Goal: Task Accomplishment & Management: Complete application form

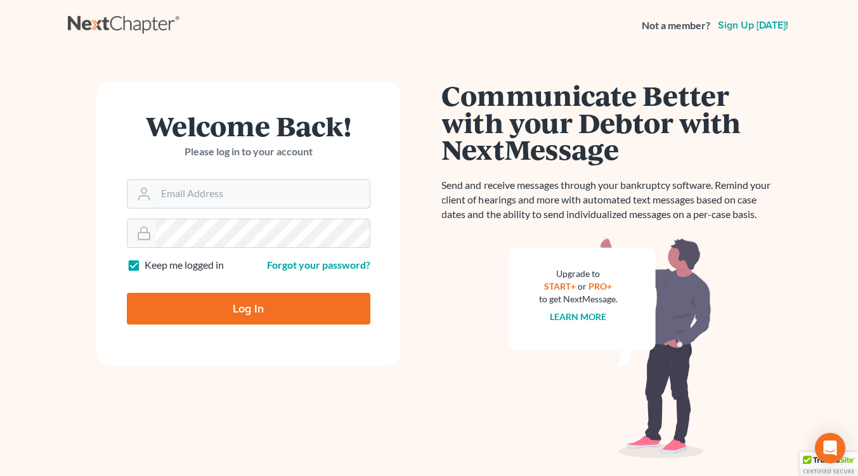
type input "[EMAIL_ADDRESS][DOMAIN_NAME]"
click at [240, 305] on input "Log In" at bounding box center [248, 309] width 243 height 32
type input "Thinking..."
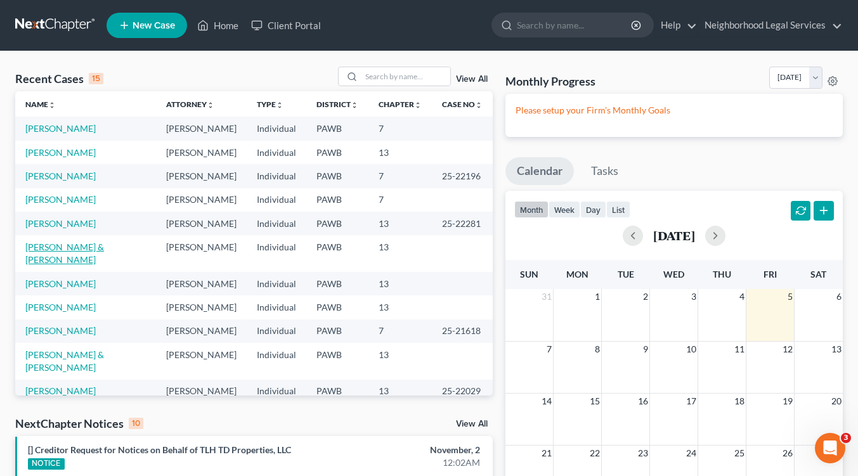
click at [82, 247] on link "[PERSON_NAME] & [PERSON_NAME]" at bounding box center [64, 253] width 79 height 23
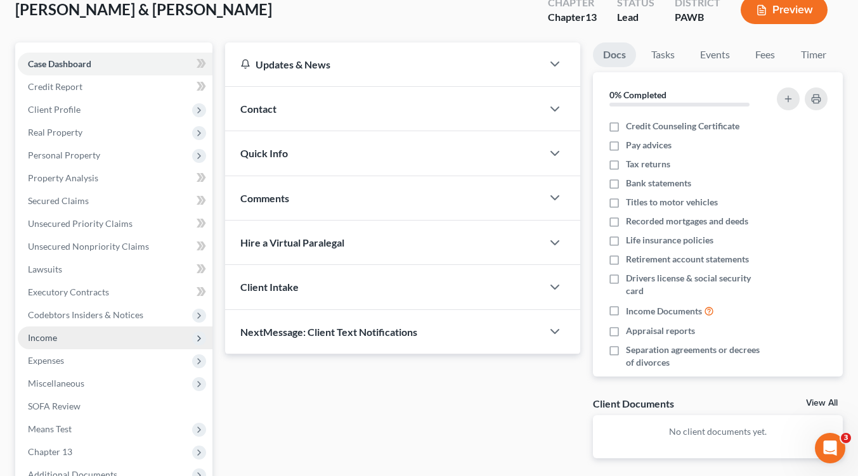
scroll to position [190, 0]
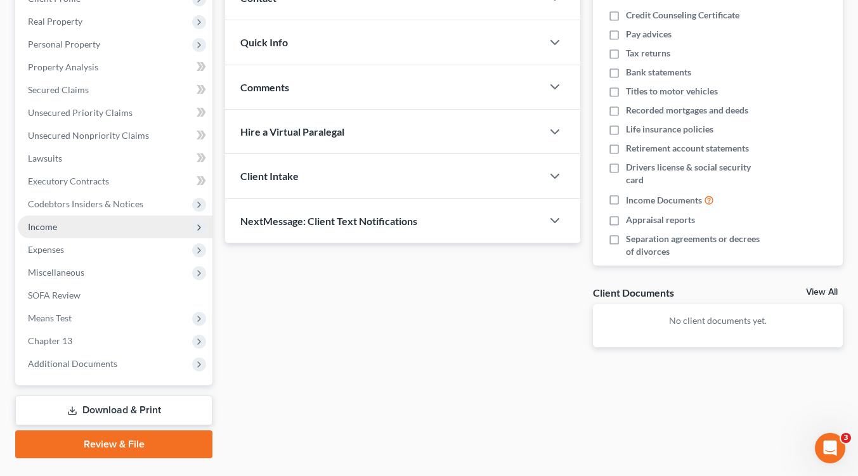
click at [194, 228] on icon at bounding box center [199, 228] width 10 height 10
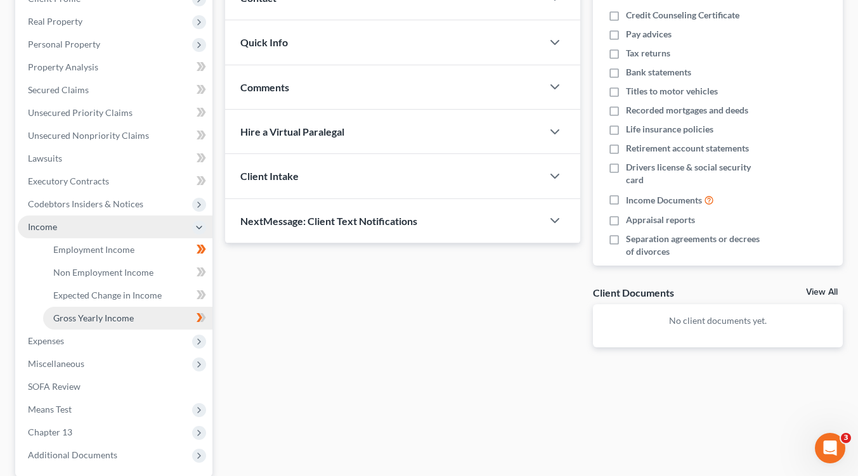
click at [126, 316] on span "Gross Yearly Income" at bounding box center [93, 318] width 81 height 11
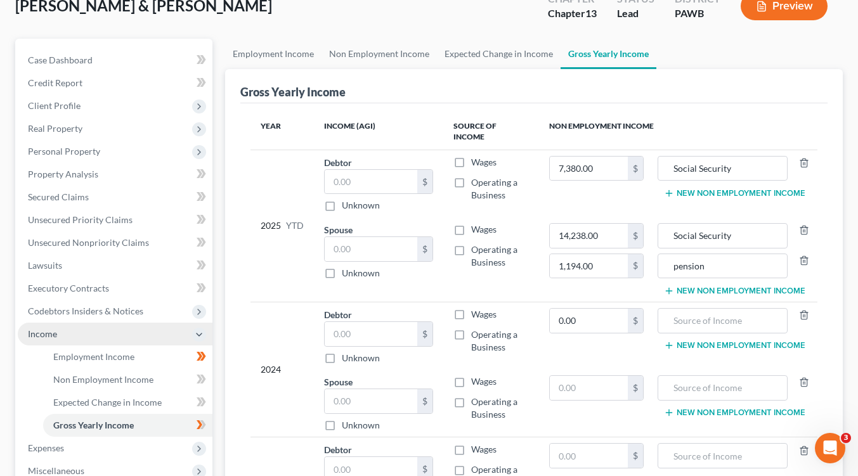
scroll to position [127, 0]
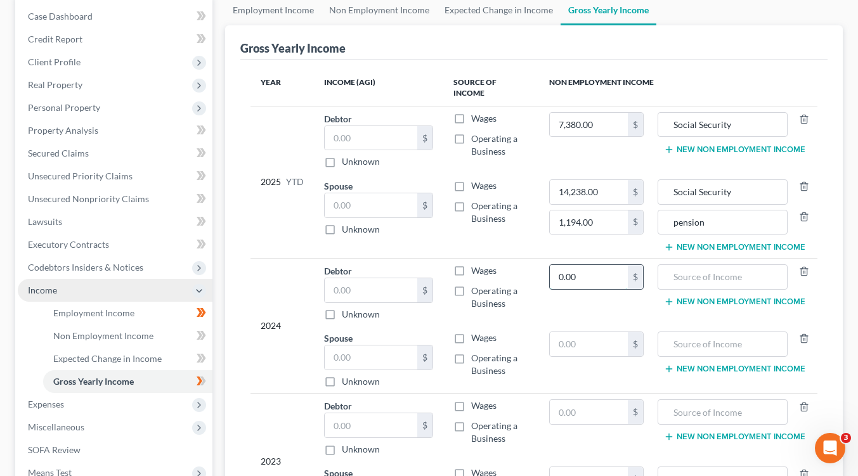
click at [592, 269] on input "0.00" at bounding box center [589, 277] width 78 height 24
type input "17,048.40"
click at [681, 271] on input "text" at bounding box center [722, 277] width 116 height 24
type input "social security"
click at [576, 332] on input "text" at bounding box center [589, 344] width 78 height 24
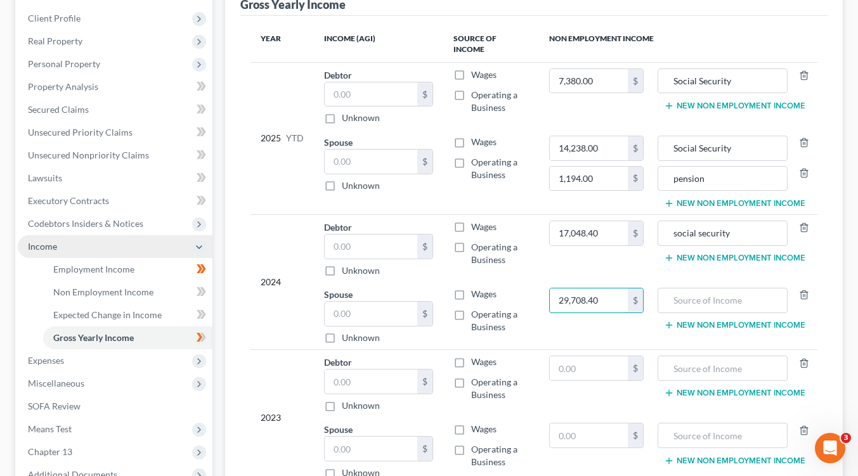
scroll to position [254, 0]
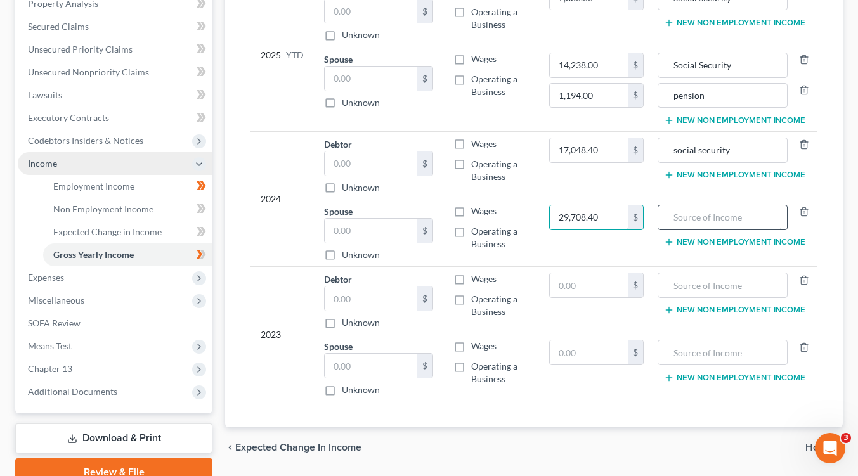
type input "29,708.40"
click at [683, 211] on input "text" at bounding box center [722, 217] width 116 height 24
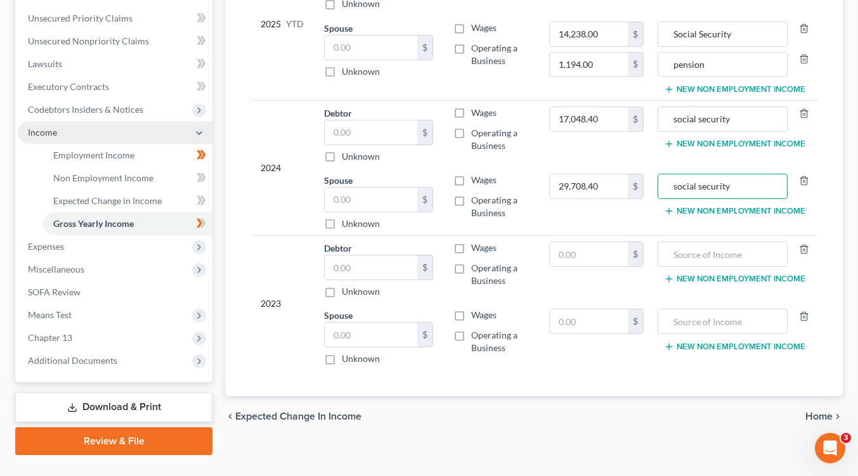
scroll to position [311, 0]
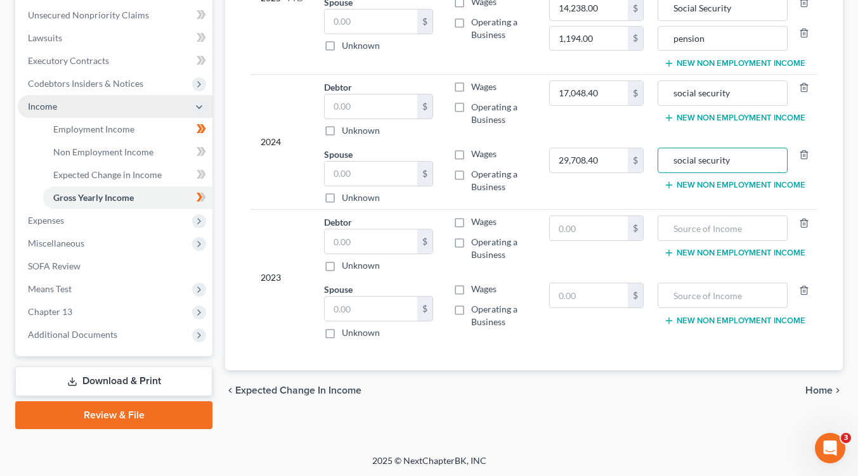
type input "social security"
click at [809, 385] on span "Home" at bounding box center [818, 390] width 27 height 10
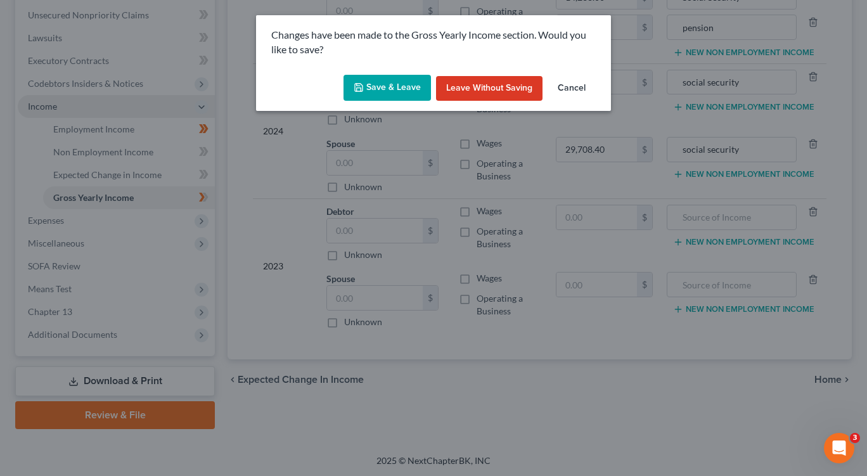
click at [399, 89] on button "Save & Leave" at bounding box center [387, 88] width 87 height 27
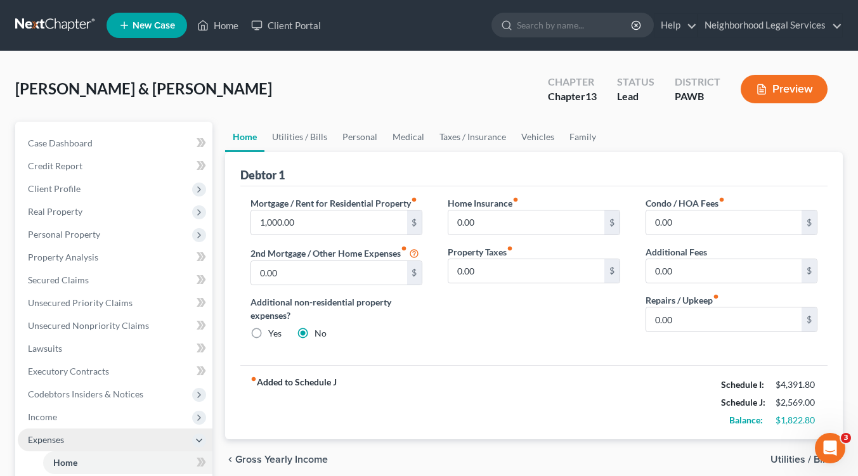
click at [45, 440] on span "Expenses" at bounding box center [46, 439] width 36 height 11
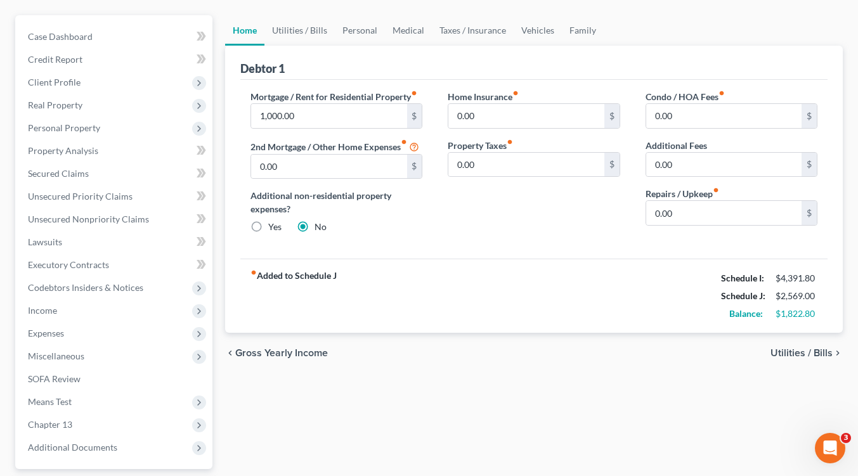
scroll to position [127, 0]
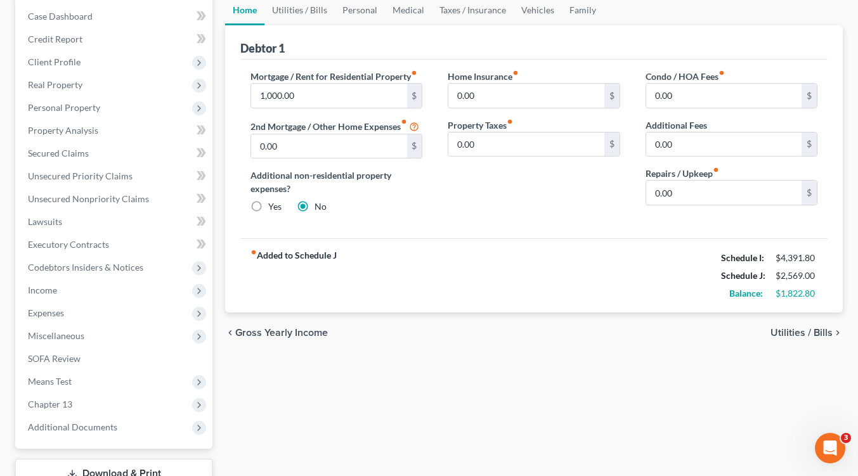
click at [791, 330] on span "Utilities / Bills" at bounding box center [801, 333] width 62 height 10
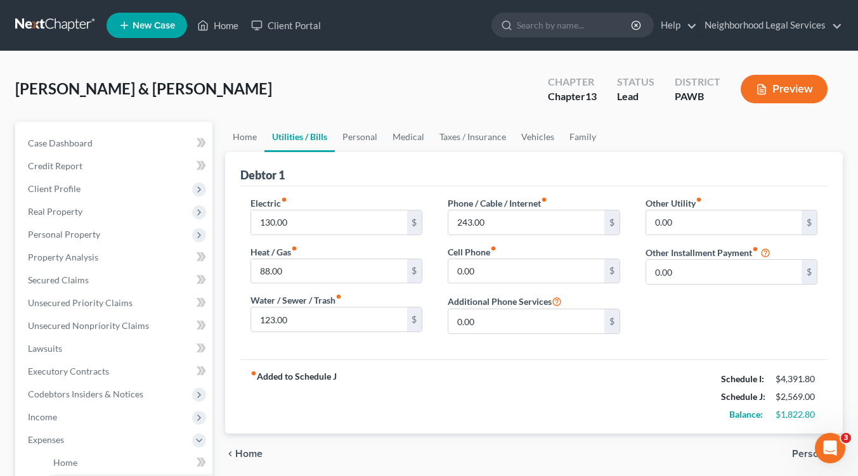
click at [799, 456] on span "Personal" at bounding box center [812, 454] width 41 height 10
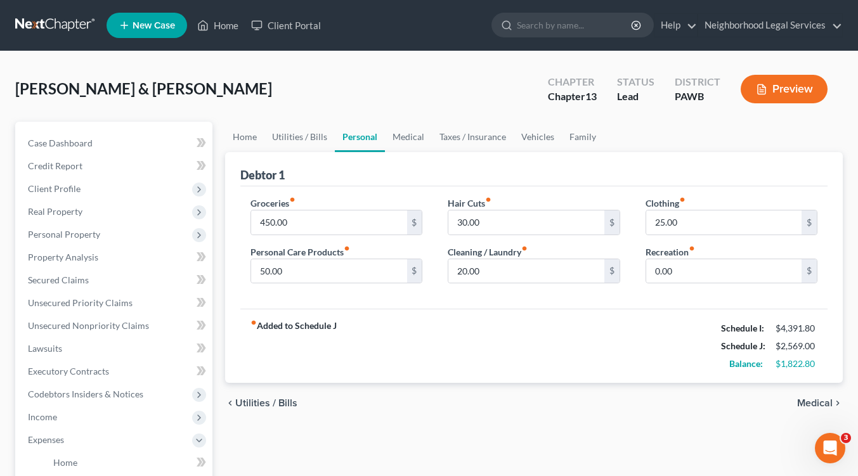
click at [807, 404] on span "Medical" at bounding box center [814, 403] width 35 height 10
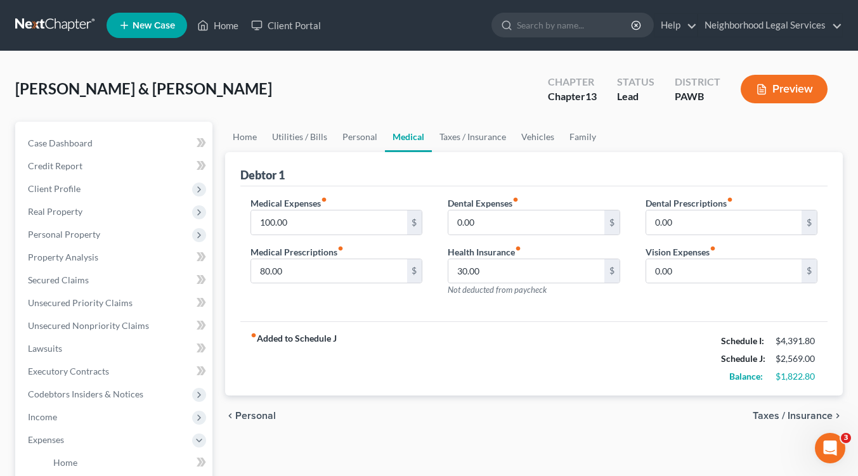
click at [801, 418] on span "Taxes / Insurance" at bounding box center [792, 416] width 80 height 10
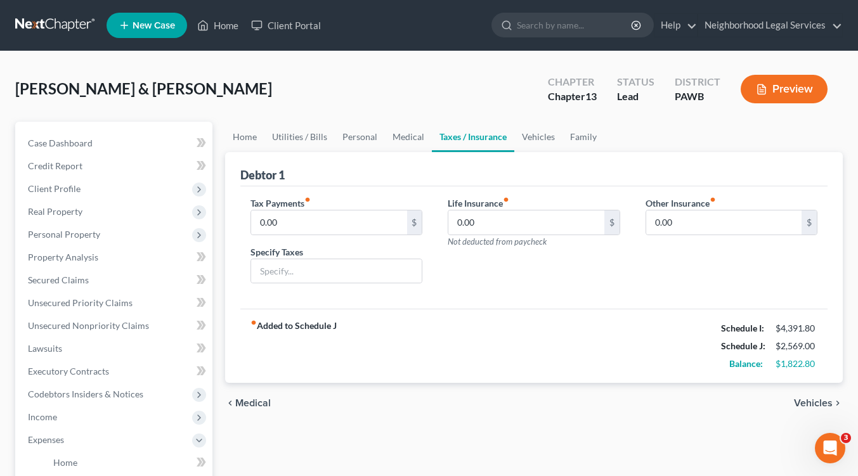
click at [808, 404] on span "Vehicles" at bounding box center [813, 403] width 39 height 10
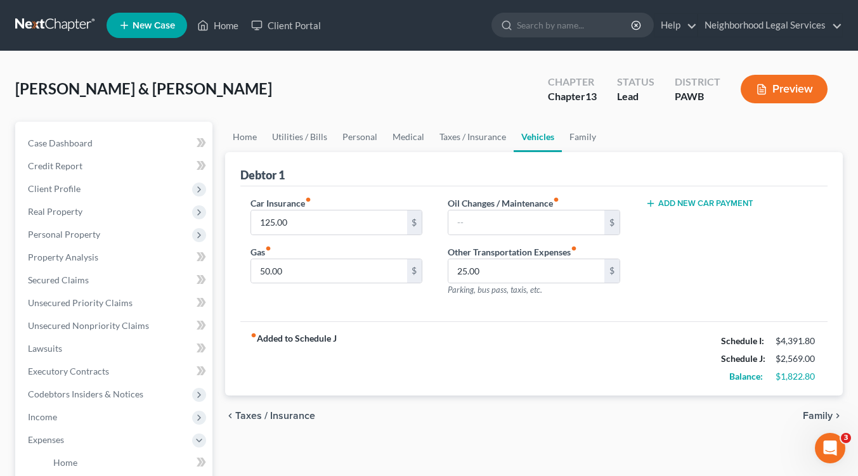
click at [820, 415] on span "Family" at bounding box center [818, 416] width 30 height 10
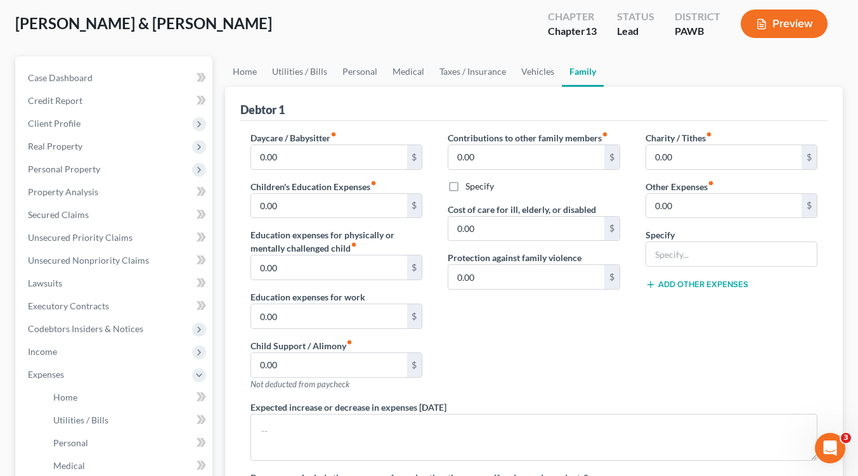
scroll to position [254, 0]
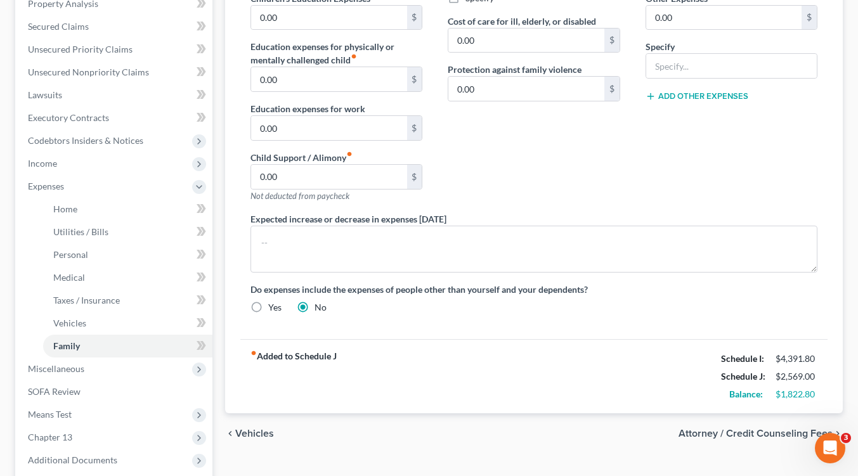
click at [752, 431] on span "Attorney / Credit Counseling Fees" at bounding box center [755, 434] width 154 height 10
select select "0"
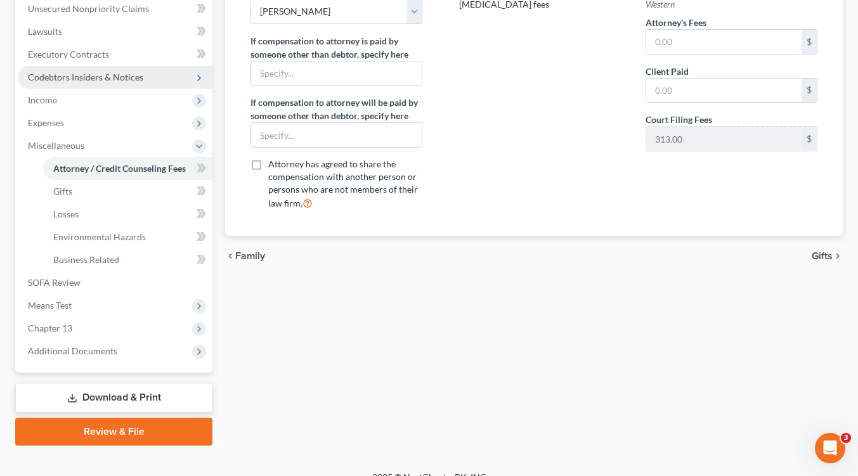
scroll to position [63, 0]
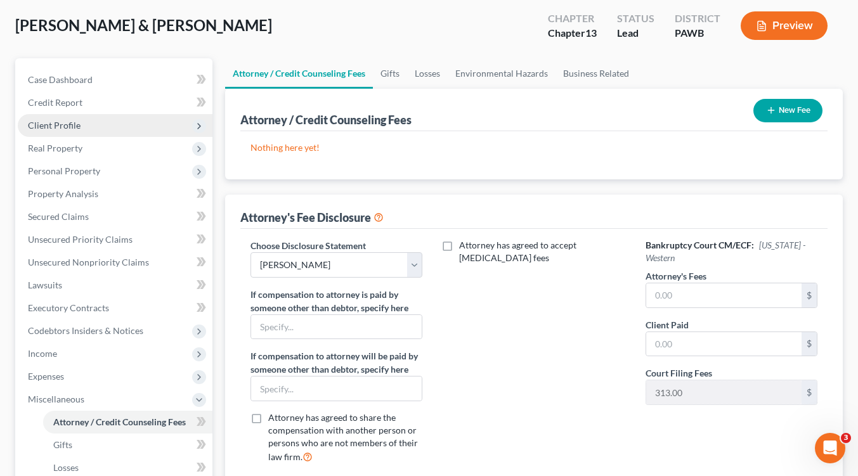
click at [69, 124] on span "Client Profile" at bounding box center [54, 125] width 53 height 11
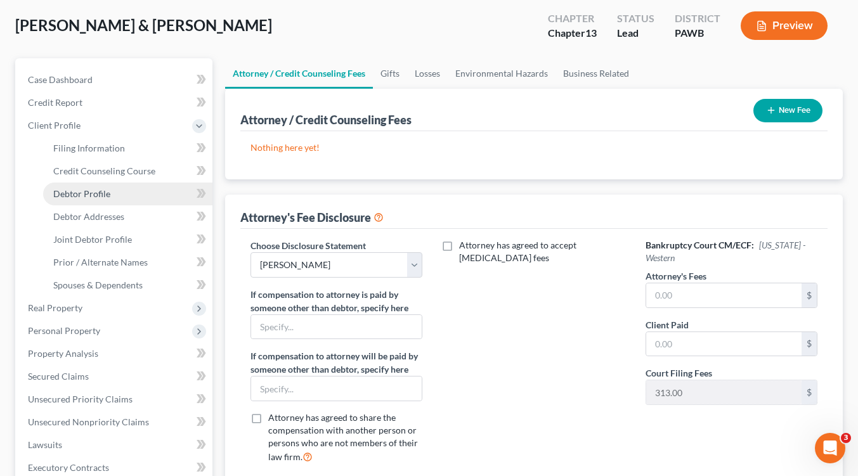
click at [94, 191] on span "Debtor Profile" at bounding box center [81, 193] width 57 height 11
select select "1"
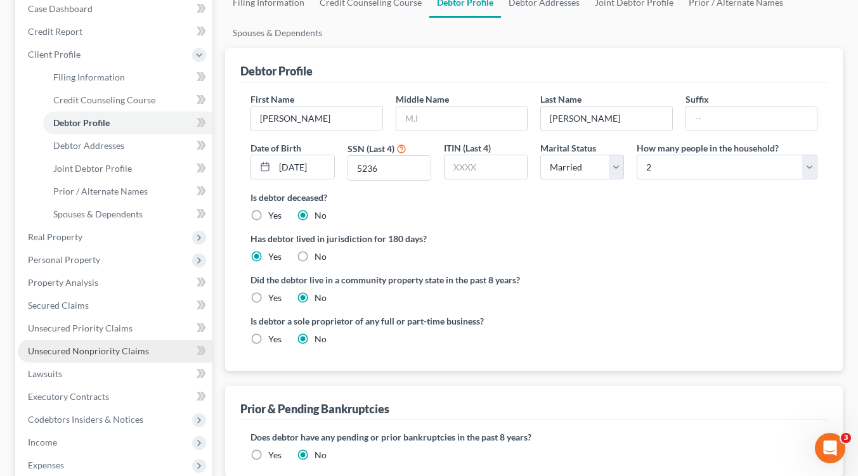
scroll to position [254, 0]
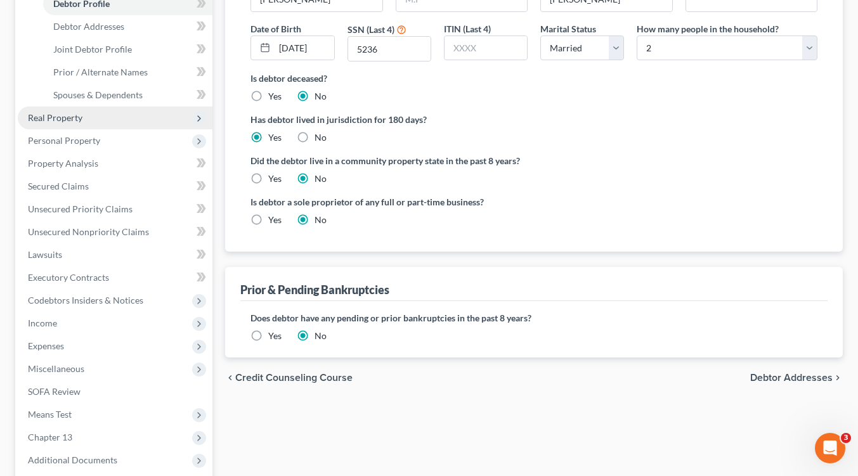
click at [58, 120] on span "Real Property" at bounding box center [55, 117] width 55 height 11
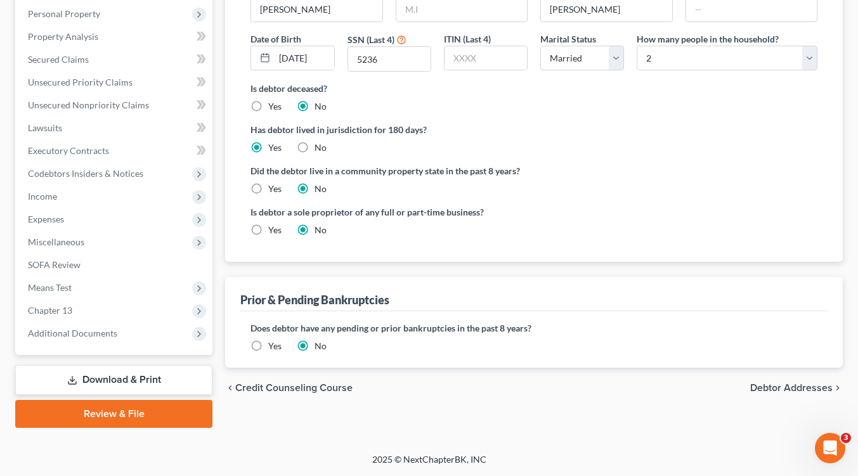
scroll to position [242, 0]
click at [789, 389] on span "Debtor Addresses" at bounding box center [791, 389] width 82 height 10
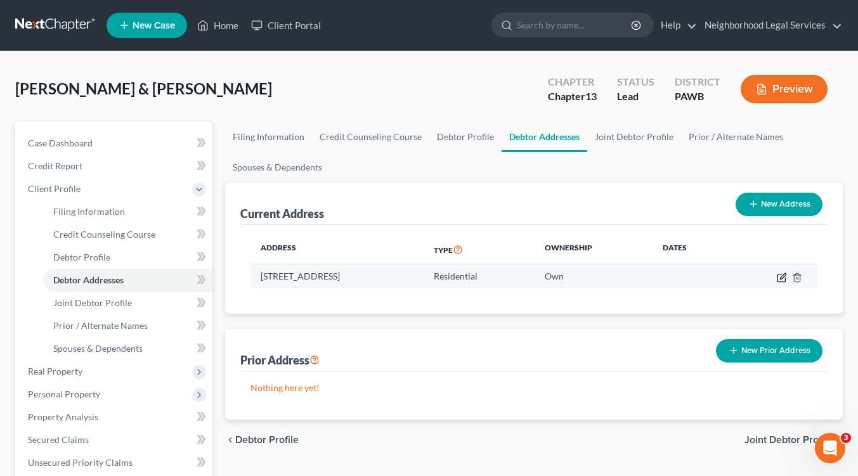
click at [781, 278] on icon "button" at bounding box center [782, 278] width 10 height 10
select select "39"
select select "0"
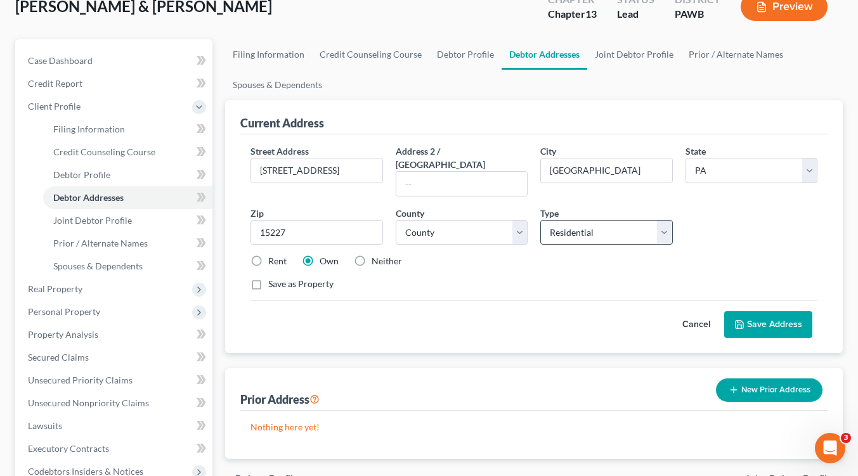
scroll to position [190, 0]
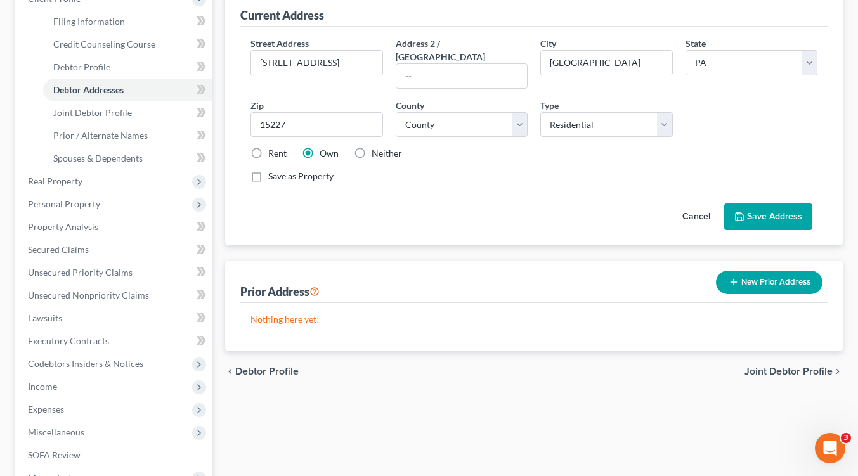
click at [790, 366] on span "Joint Debtor Profile" at bounding box center [788, 371] width 88 height 10
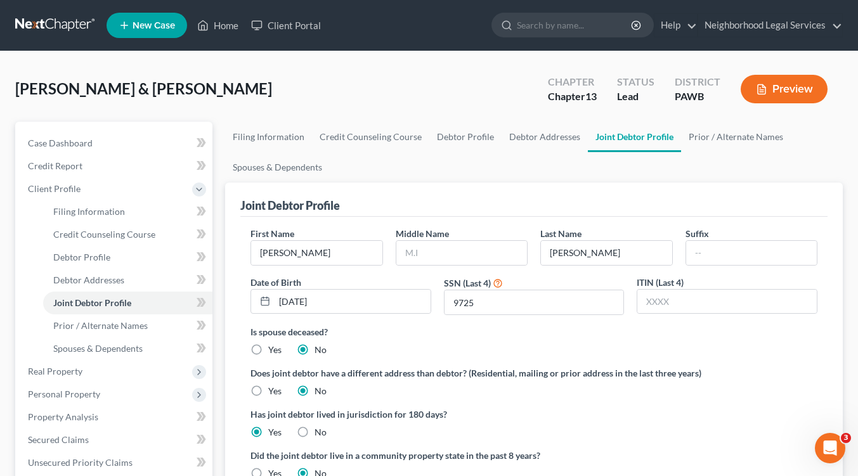
scroll to position [190, 0]
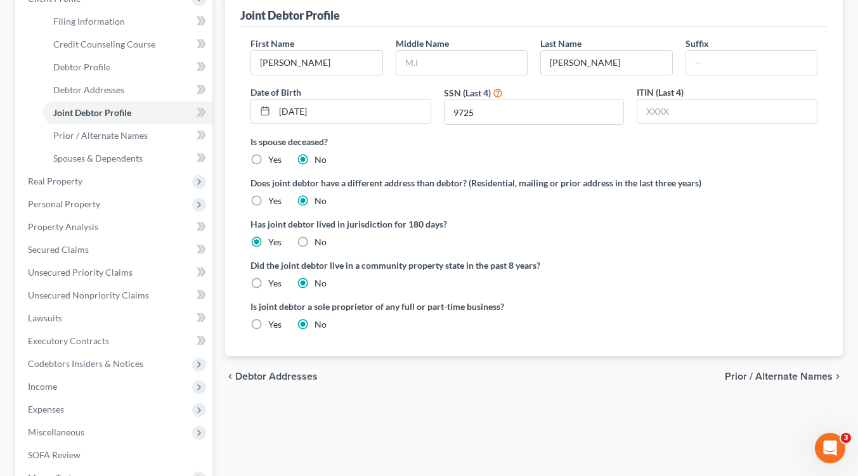
click at [768, 375] on span "Prior / Alternate Names" at bounding box center [779, 376] width 108 height 10
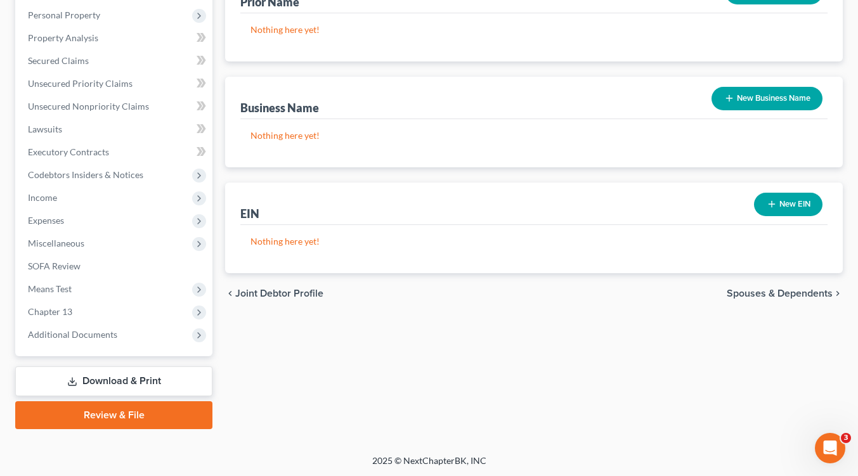
click at [747, 297] on span "Spouses & Dependents" at bounding box center [779, 293] width 106 height 10
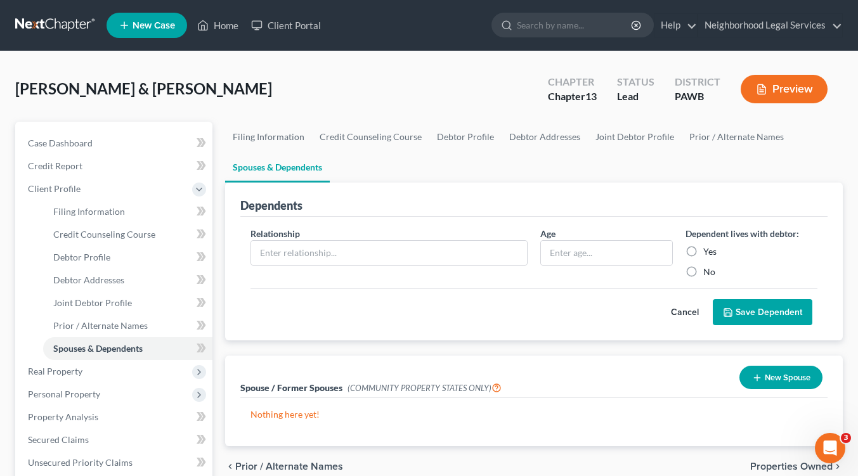
scroll to position [317, 0]
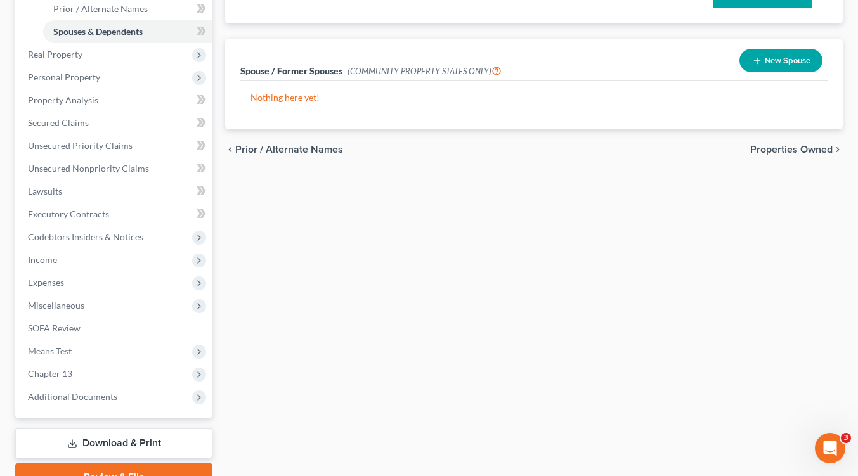
click at [778, 150] on span "Properties Owned" at bounding box center [791, 150] width 82 height 10
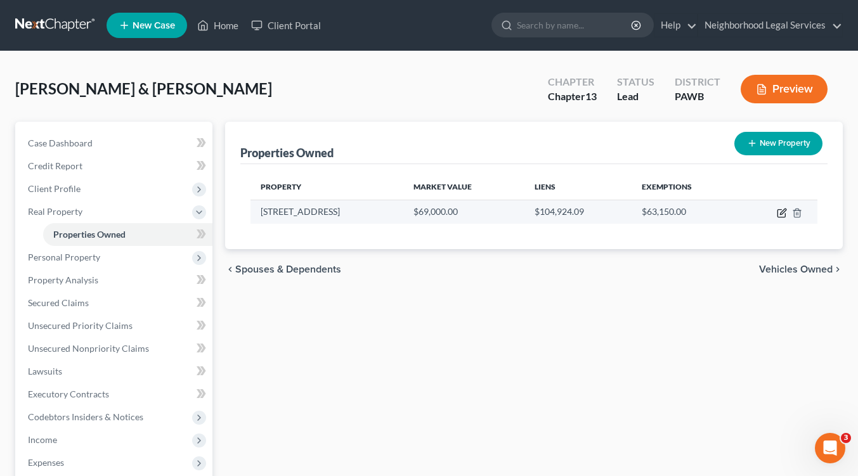
click at [784, 210] on icon "button" at bounding box center [782, 213] width 10 height 10
select select "39"
select select "1"
select select "2"
select select "0"
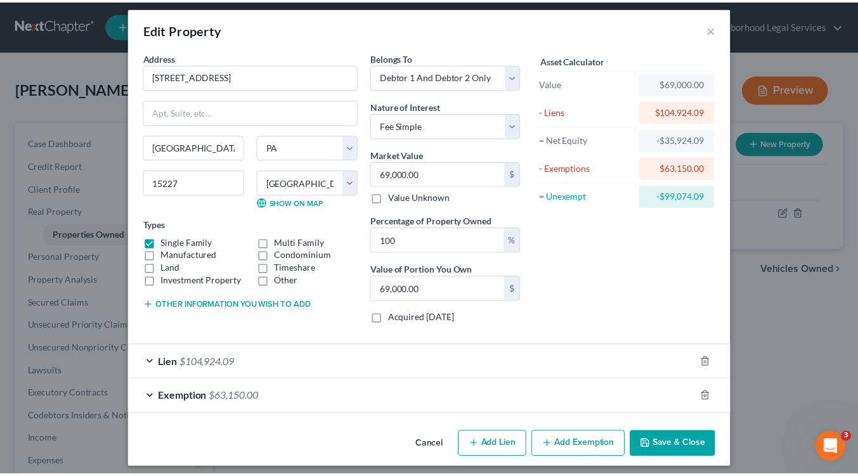
scroll to position [15, 0]
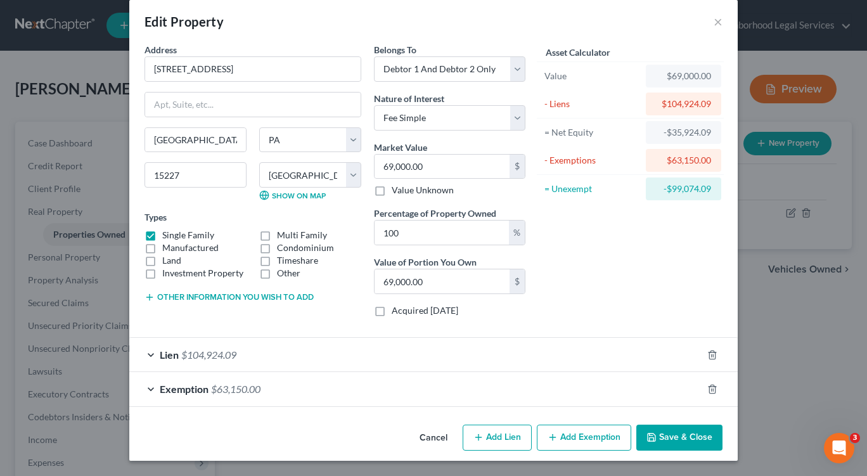
click at [663, 437] on button "Save & Close" at bounding box center [679, 438] width 86 height 27
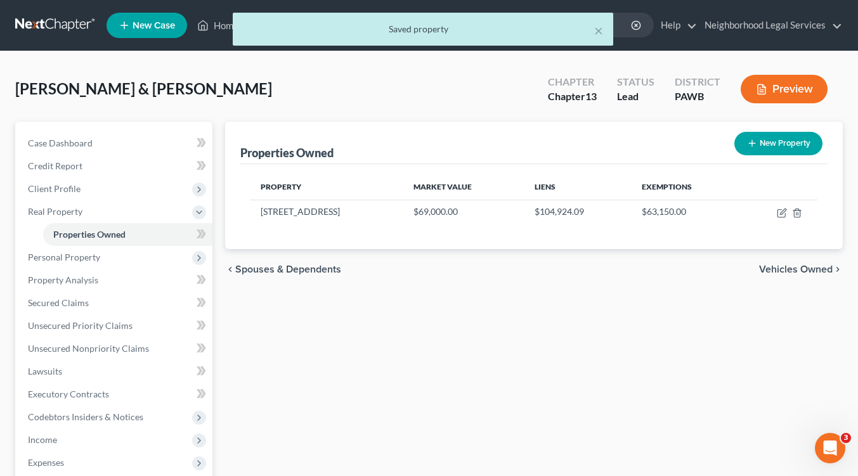
click at [785, 268] on span "Vehicles Owned" at bounding box center [796, 269] width 74 height 10
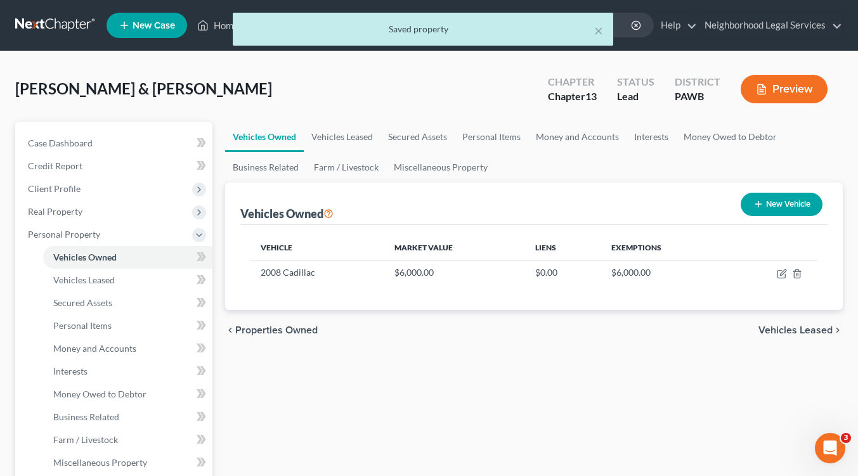
click at [805, 328] on span "Vehicles Leased" at bounding box center [795, 330] width 74 height 10
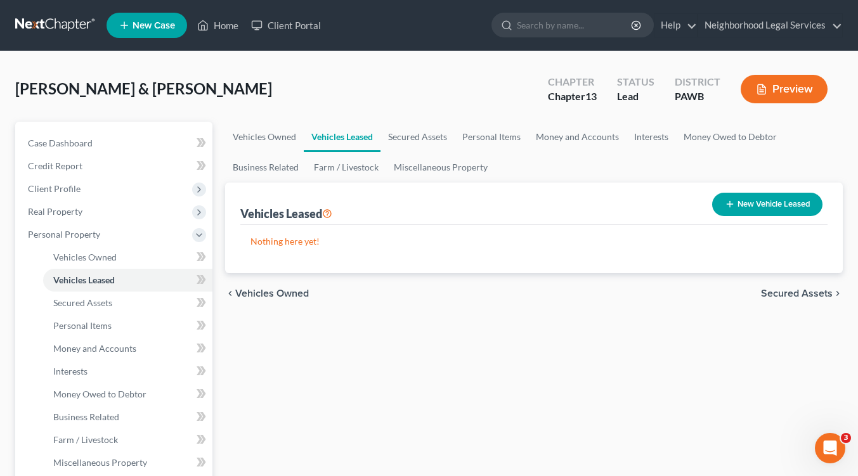
click at [817, 294] on span "Secured Assets" at bounding box center [797, 293] width 72 height 10
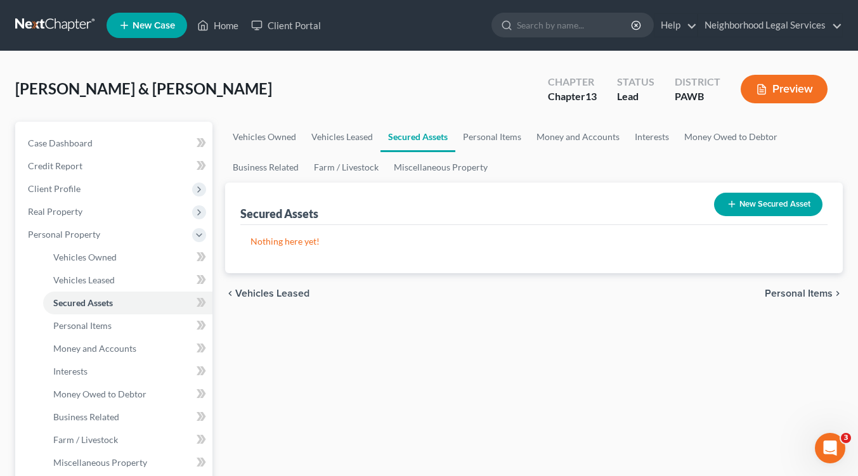
click at [816, 292] on span "Personal Items" at bounding box center [799, 293] width 68 height 10
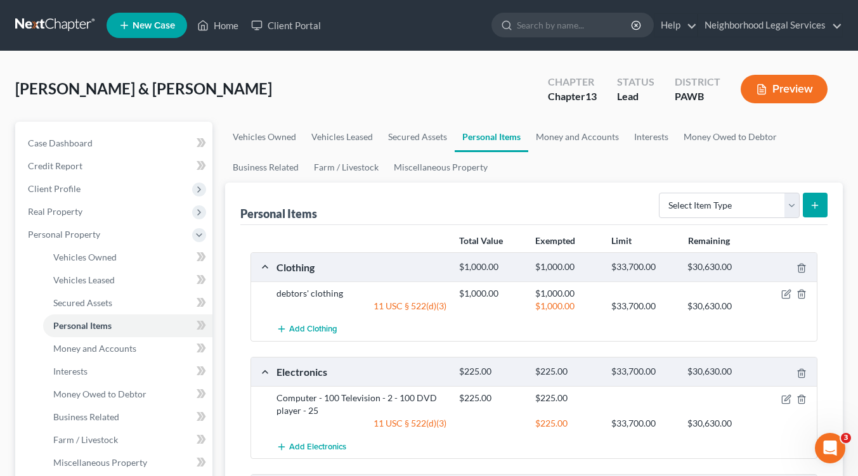
scroll to position [317, 0]
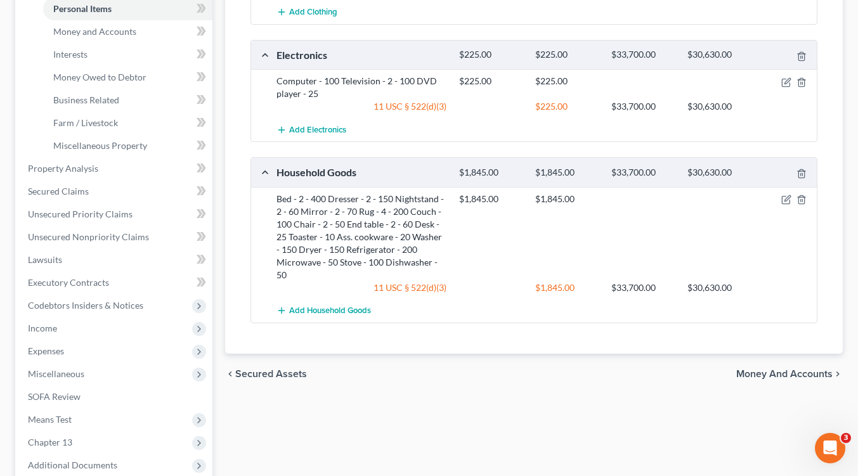
click at [789, 370] on span "Money and Accounts" at bounding box center [784, 374] width 96 height 10
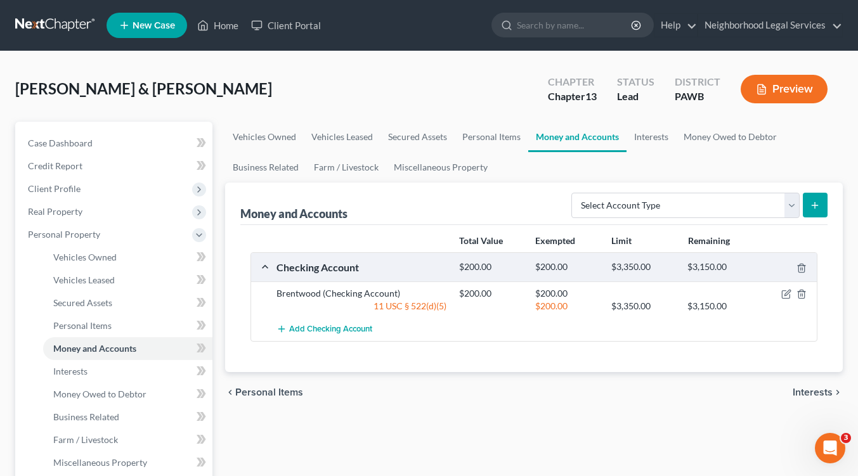
click at [816, 390] on span "Interests" at bounding box center [812, 392] width 40 height 10
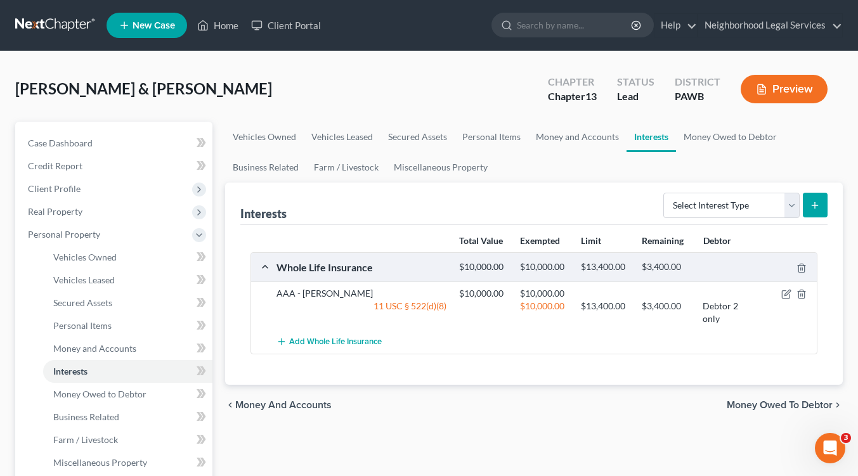
click at [809, 403] on span "Money Owed to Debtor" at bounding box center [779, 405] width 106 height 10
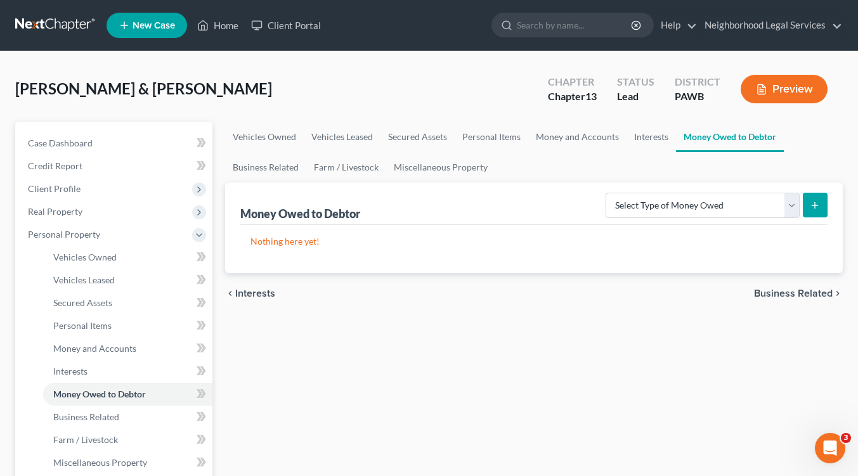
click at [803, 288] on span "Business Related" at bounding box center [793, 293] width 79 height 10
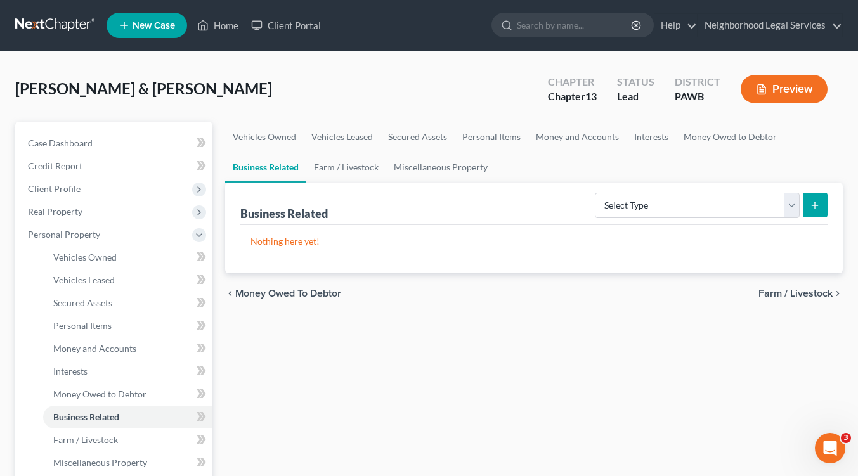
click at [777, 294] on span "Farm / Livestock" at bounding box center [795, 293] width 74 height 10
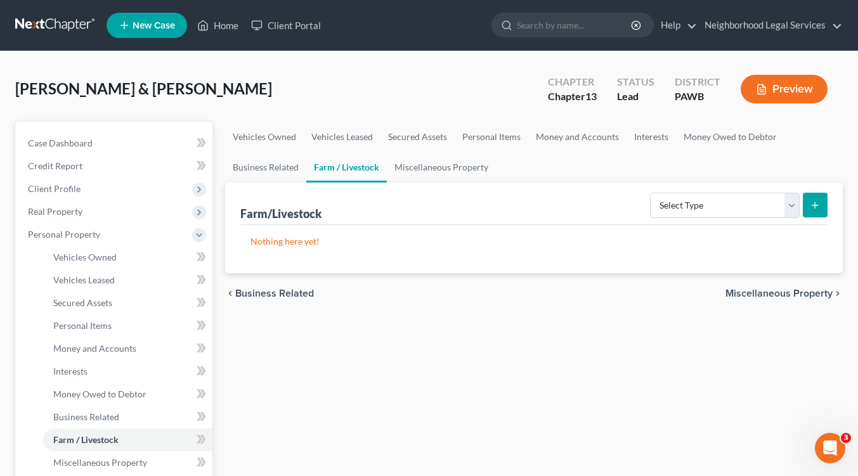
click at [780, 295] on span "Miscellaneous Property" at bounding box center [778, 293] width 107 height 10
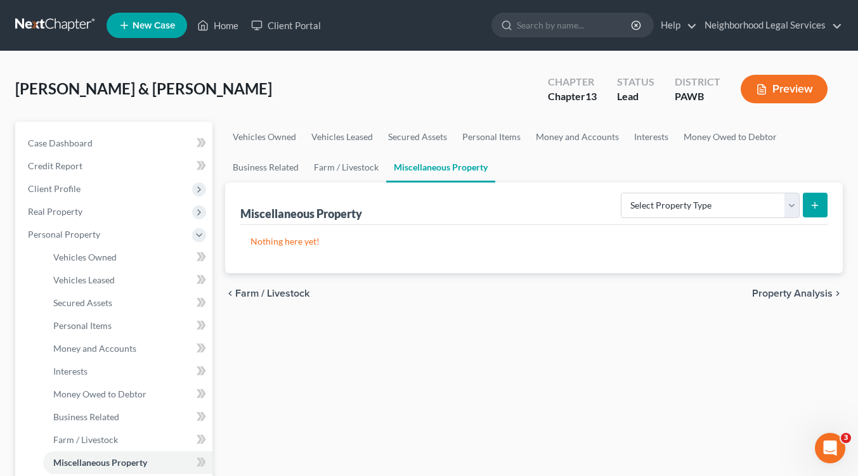
click at [791, 292] on span "Property Analysis" at bounding box center [792, 293] width 81 height 10
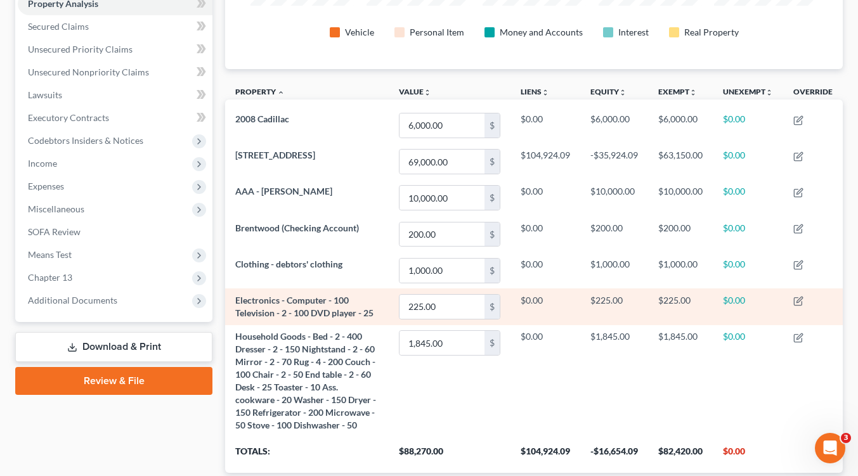
scroll to position [339, 0]
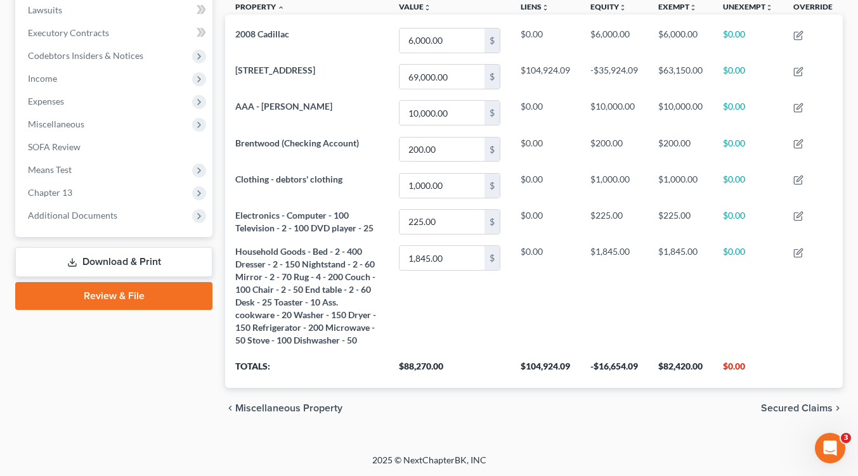
click at [782, 406] on span "Secured Claims" at bounding box center [797, 408] width 72 height 10
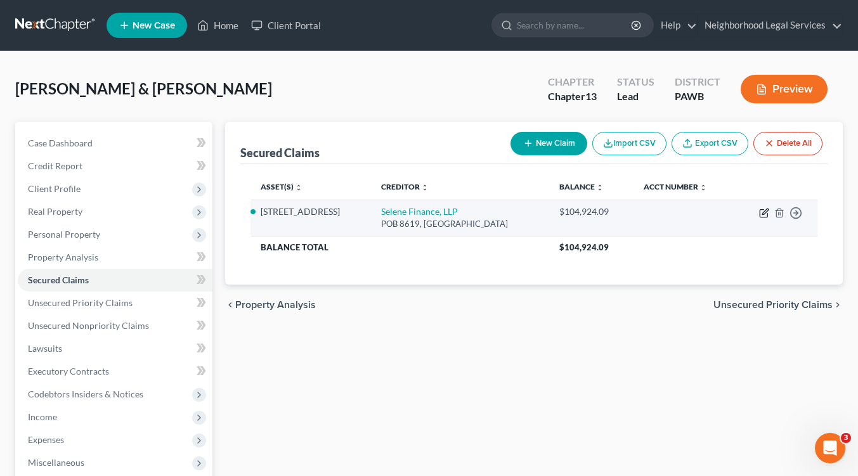
click at [768, 215] on icon "button" at bounding box center [764, 213] width 10 height 10
select select "39"
select select "8"
select select "4"
select select "2"
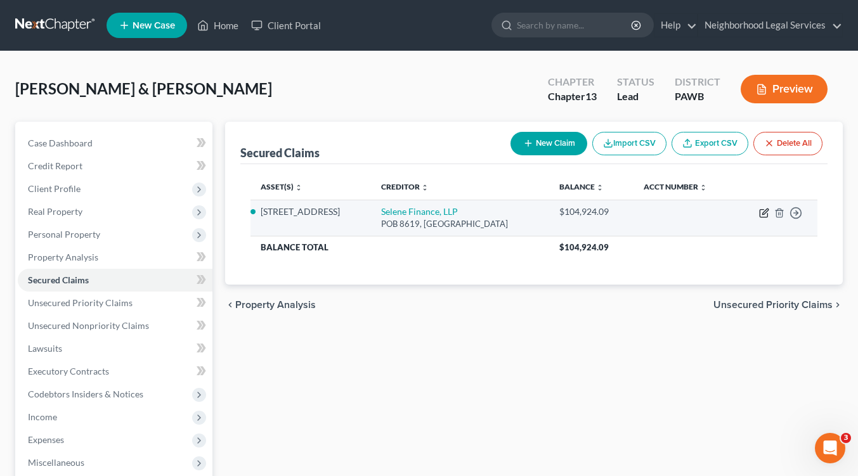
select select "0"
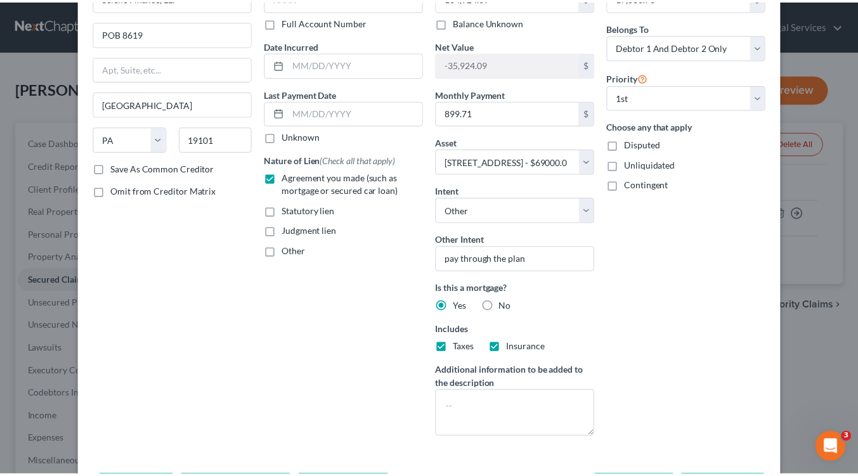
scroll to position [148, 0]
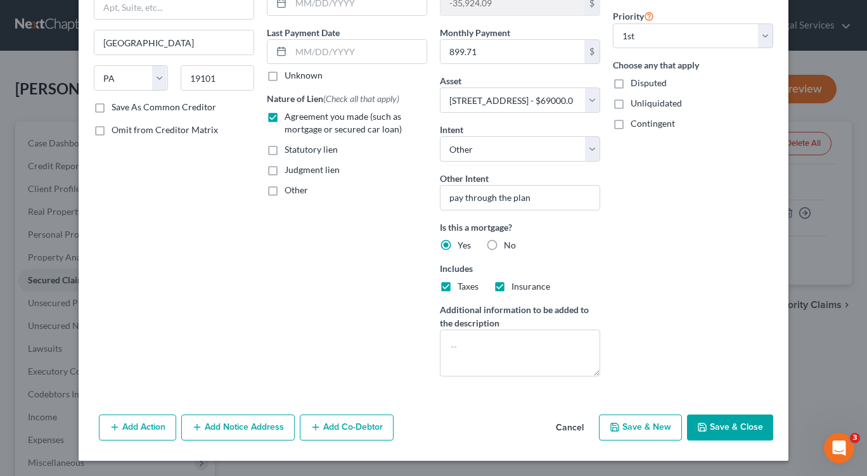
click at [736, 423] on button "Save & Close" at bounding box center [730, 428] width 86 height 27
select select
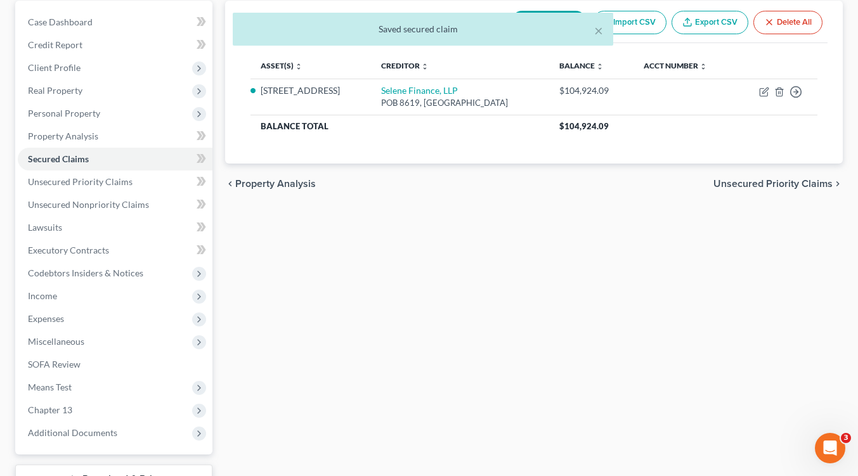
scroll to position [219, 0]
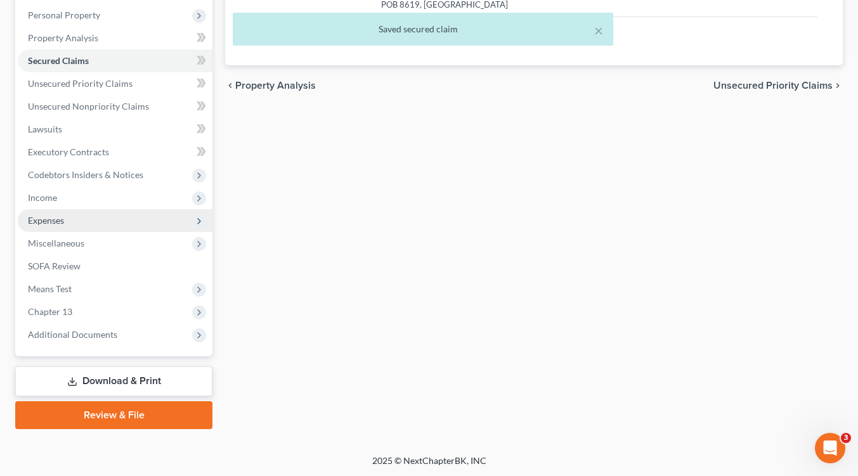
click at [202, 220] on icon at bounding box center [199, 221] width 10 height 10
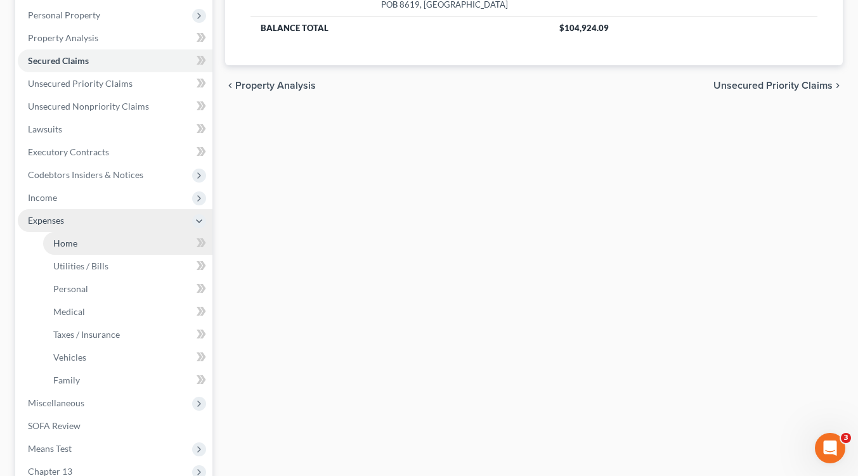
click at [67, 245] on span "Home" at bounding box center [65, 243] width 24 height 11
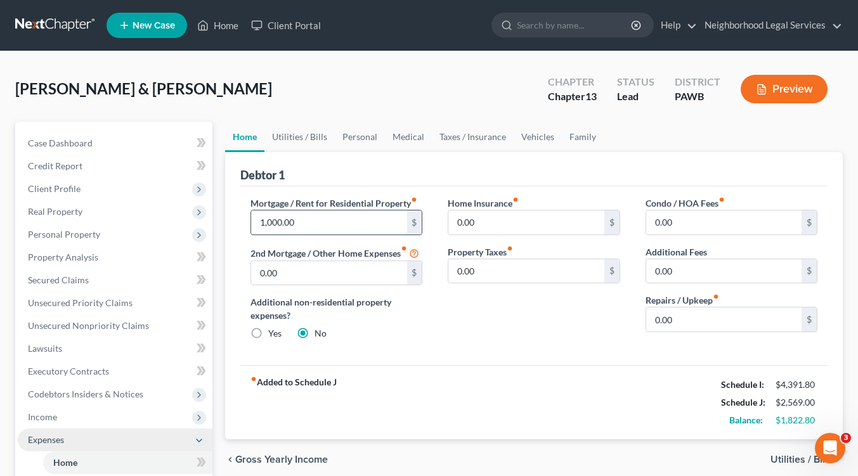
click at [313, 220] on input "1,000.00" at bounding box center [328, 222] width 155 height 24
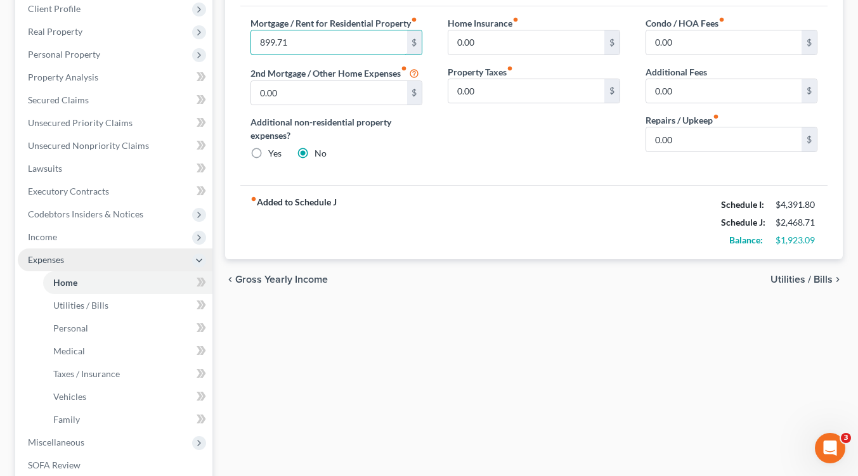
scroll to position [190, 0]
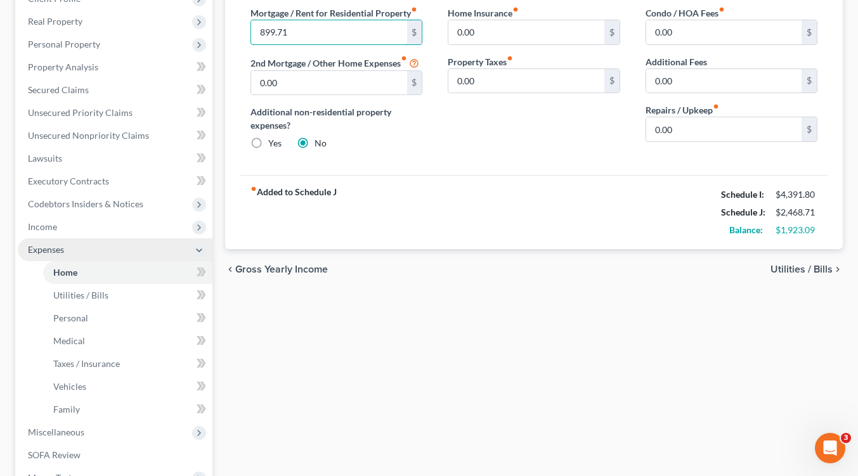
type input "899.71"
click at [803, 274] on span "Utilities / Bills" at bounding box center [801, 269] width 62 height 10
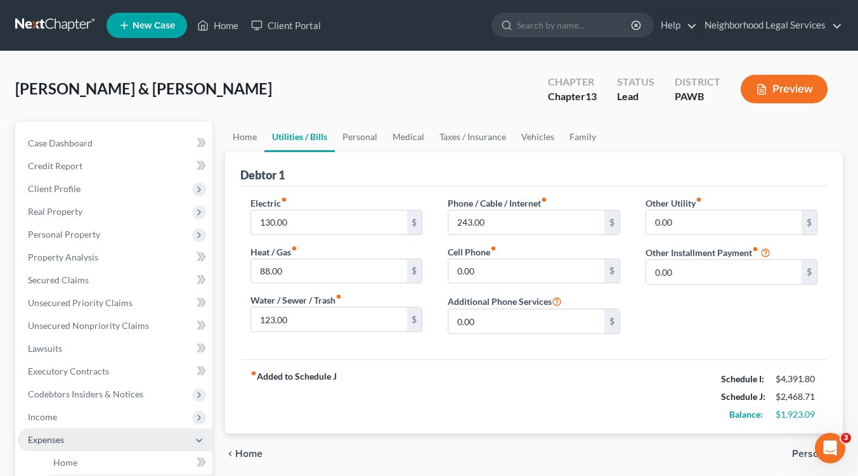
click at [810, 455] on span "Personal" at bounding box center [812, 454] width 41 height 10
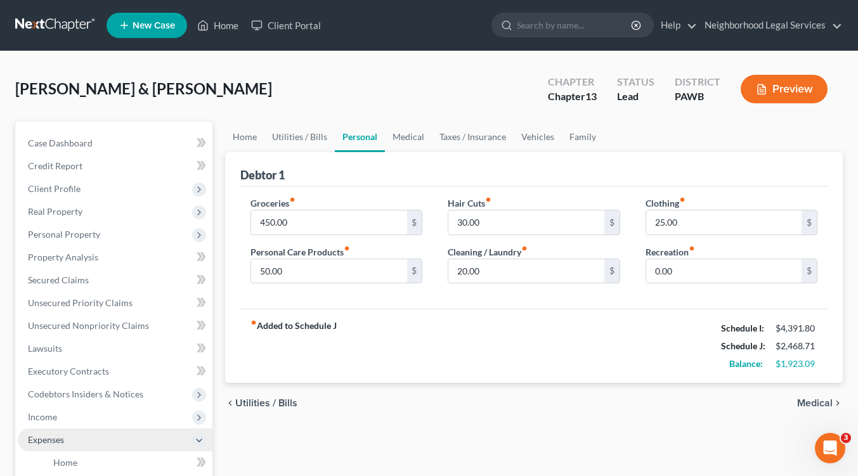
click at [818, 403] on span "Medical" at bounding box center [814, 403] width 35 height 10
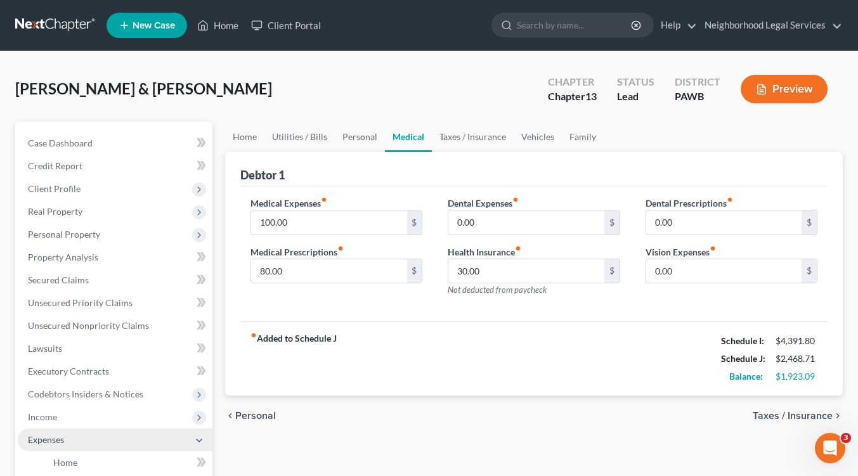
click at [810, 412] on span "Taxes / Insurance" at bounding box center [792, 416] width 80 height 10
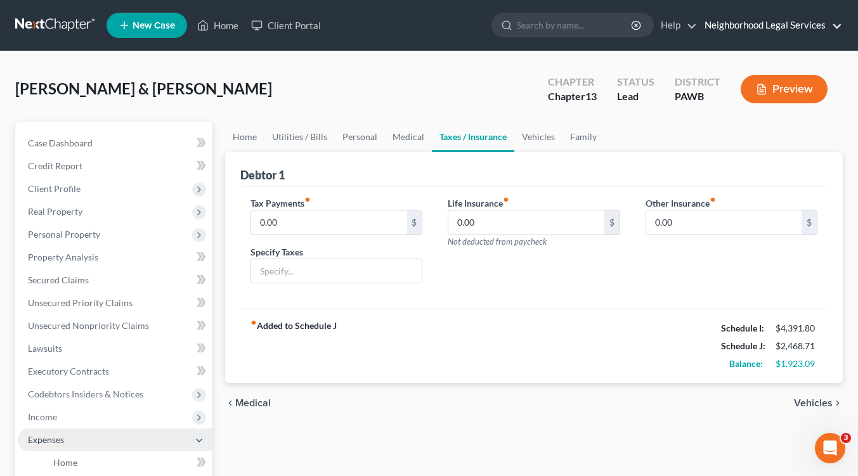
click at [732, 27] on link "Neighborhood Legal Services" at bounding box center [770, 25] width 144 height 23
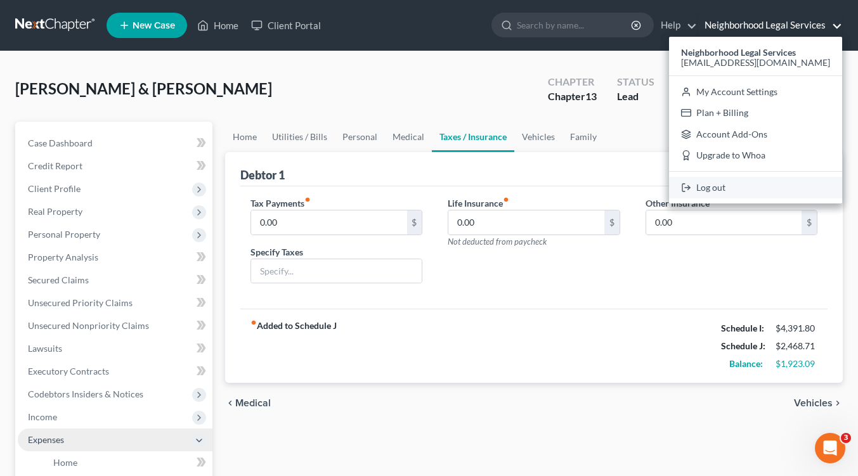
click at [754, 190] on link "Log out" at bounding box center [755, 188] width 173 height 22
